Goal: Task Accomplishment & Management: Complete application form

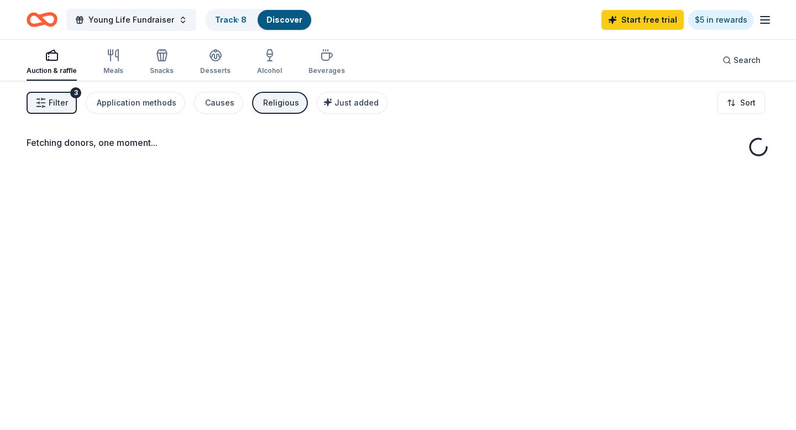
click at [46, 22] on icon "Home" at bounding box center [47, 19] width 17 height 11
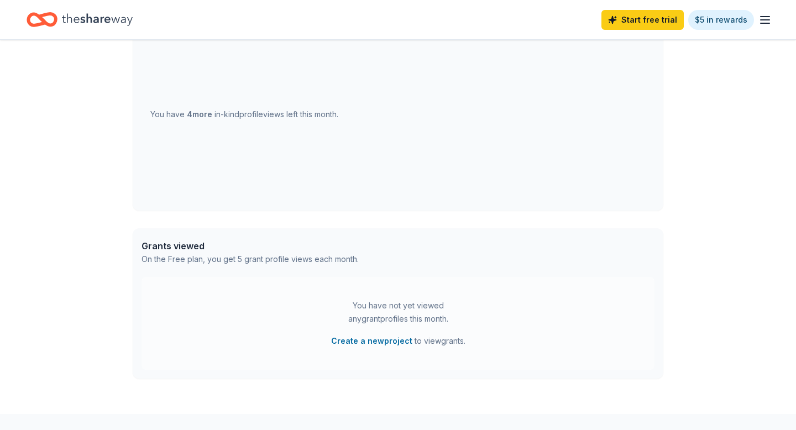
scroll to position [398, 0]
click at [354, 345] on button "Create a new project" at bounding box center [371, 340] width 81 height 13
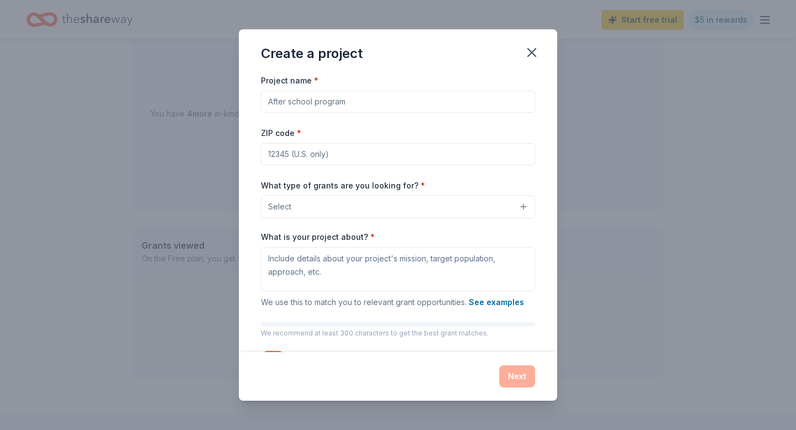
click at [360, 106] on input "Project name *" at bounding box center [398, 102] width 274 height 22
type input "Young Life Clovis 2025"
click at [333, 151] on input "ZIP code *" at bounding box center [398, 154] width 274 height 22
type input "93730"
click at [335, 204] on button "Select" at bounding box center [398, 206] width 274 height 23
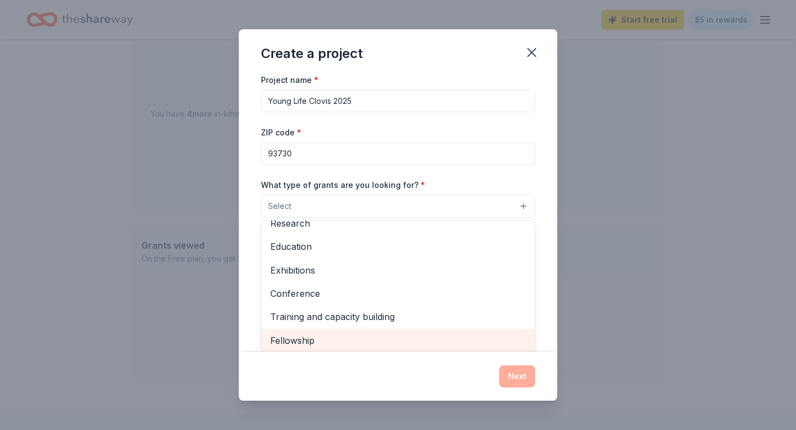
scroll to position [128, 0]
click at [453, 340] on span "Other" at bounding box center [397, 340] width 255 height 14
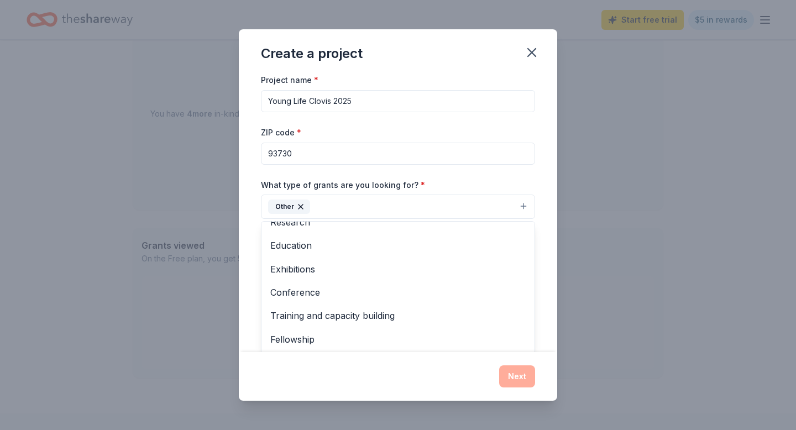
click at [550, 173] on div "Project name * Young Life Clovis 2025 ZIP code * 93730 What type of grants are …" at bounding box center [398, 213] width 319 height 278
